Goal: Submit feedback/report problem: Submit feedback/report problem

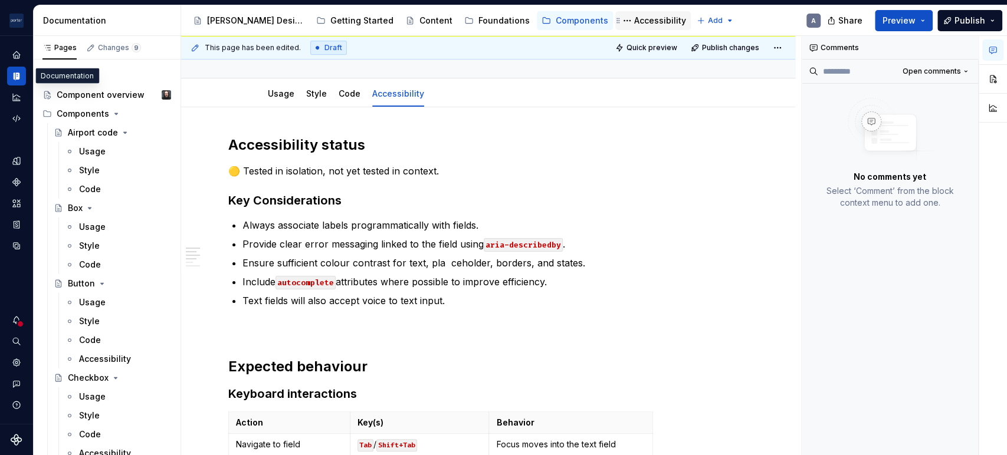
click at [620, 14] on div "Accessibility" at bounding box center [653, 21] width 66 height 14
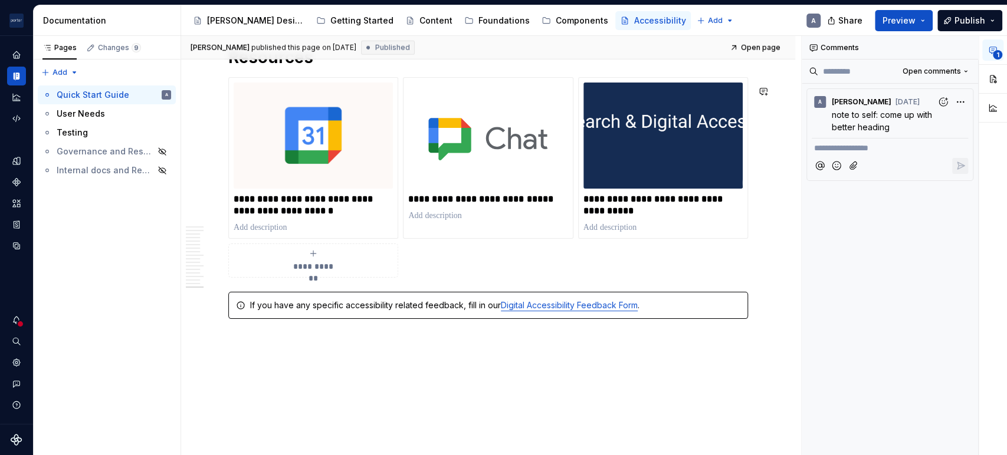
scroll to position [2202, 0]
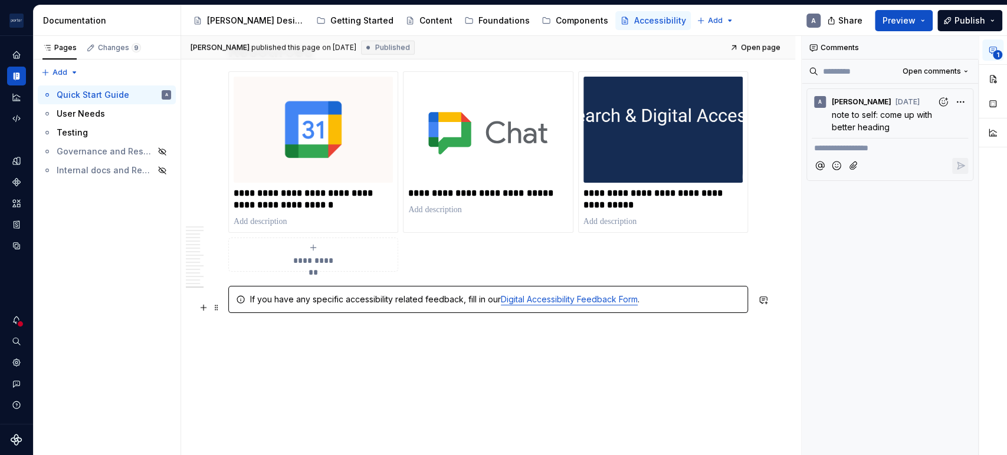
click at [422, 313] on div "If you have any specific accessibility related feedback, fill in our Digital Ac…" at bounding box center [488, 299] width 520 height 27
click at [876, 277] on div "**********" at bounding box center [889, 246] width 177 height 420
click at [994, 86] on button "button" at bounding box center [992, 78] width 21 height 21
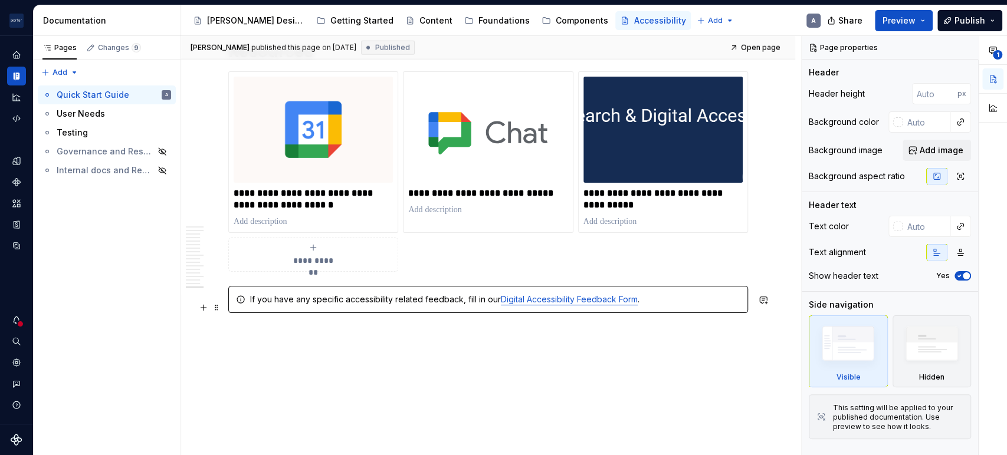
click at [653, 306] on div "If you have any specific accessibility related feedback, fill in our Digital Ac…" at bounding box center [495, 300] width 490 height 12
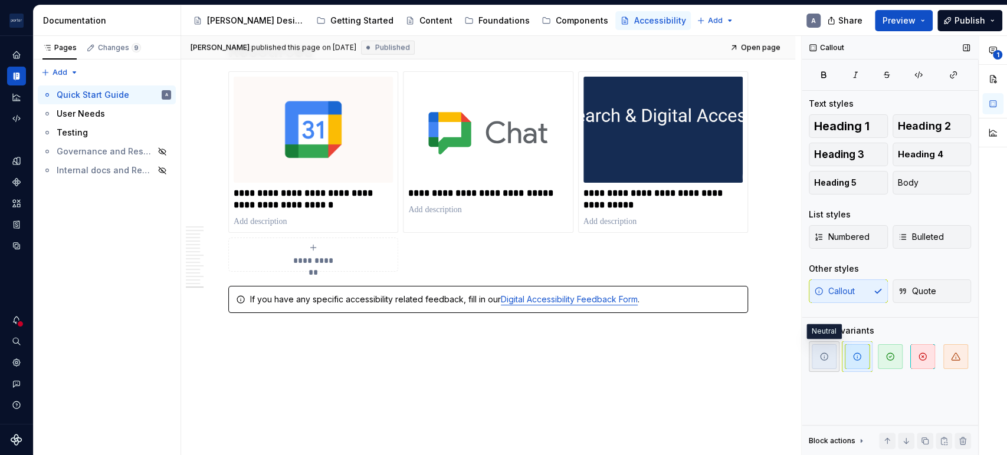
click at [831, 363] on span "button" at bounding box center [824, 356] width 25 height 25
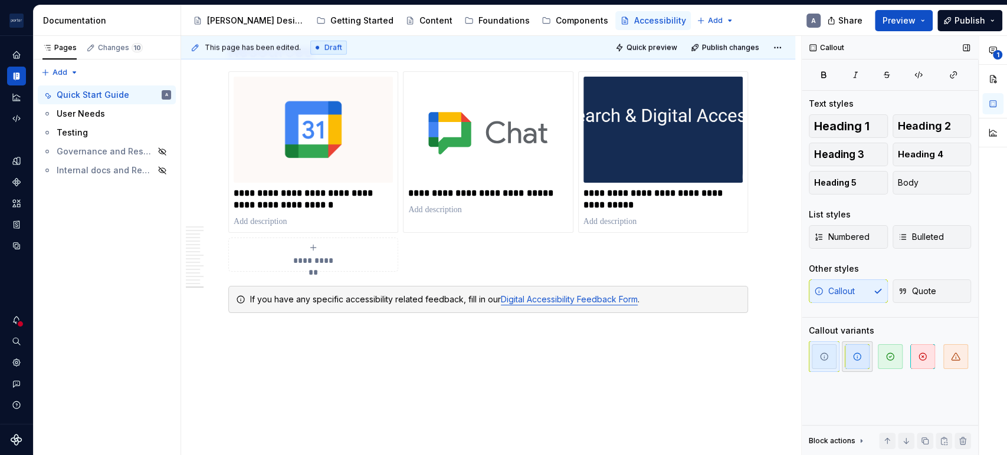
click at [859, 365] on span "button" at bounding box center [857, 356] width 25 height 25
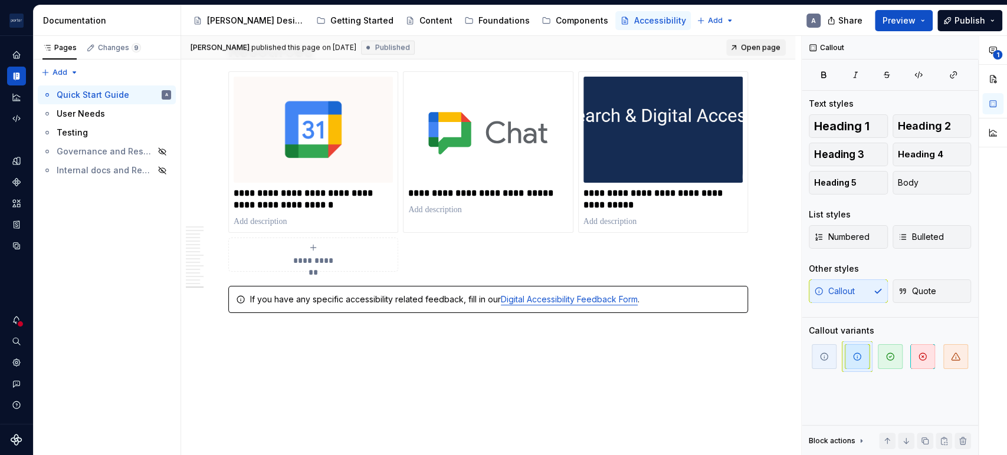
click at [771, 46] on span "Open page" at bounding box center [761, 47] width 40 height 9
click at [914, 15] on span "Preview" at bounding box center [898, 21] width 33 height 12
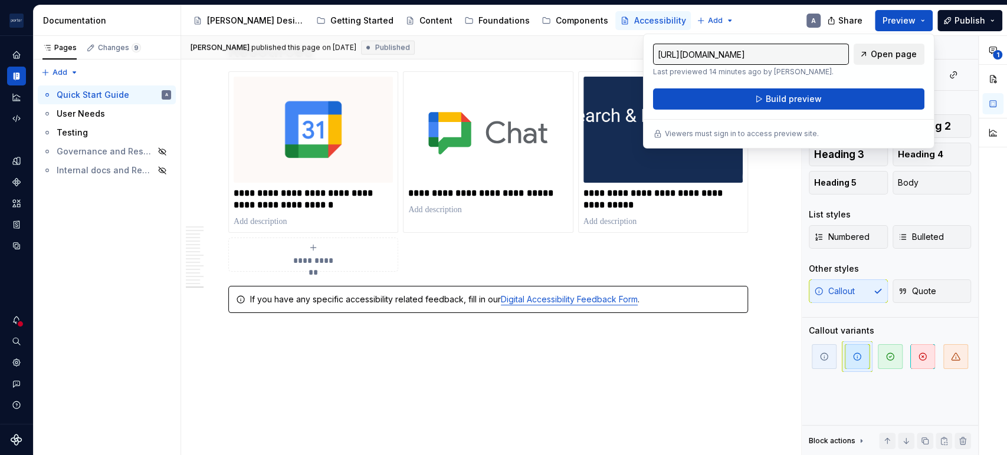
click at [872, 50] on link "Open page" at bounding box center [888, 54] width 71 height 21
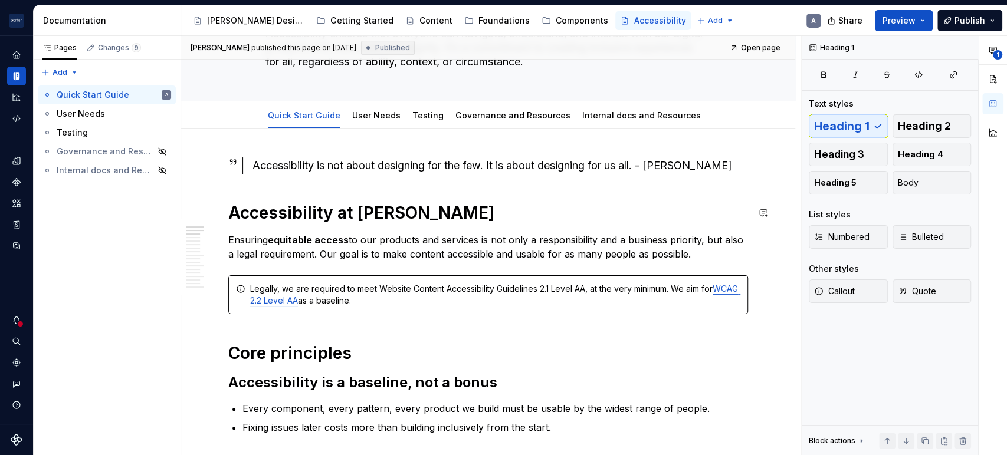
scroll to position [104, 0]
type textarea "*"
